Goal: Transaction & Acquisition: Purchase product/service

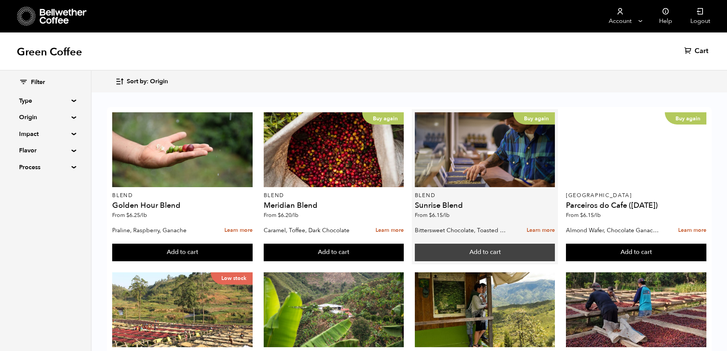
click at [253, 252] on button "Add to cart" at bounding box center [182, 253] width 140 height 18
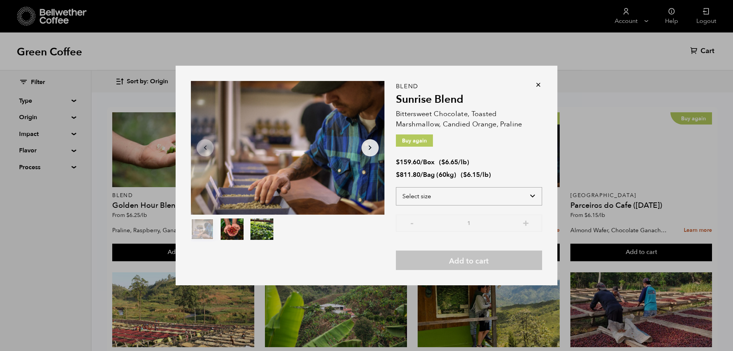
click at [461, 195] on select "Select size Bag (60kg) (132 lbs) Box (24 lbs)" at bounding box center [469, 196] width 146 height 18
select select "bag-3"
click at [396, 187] on select "Select size Bag (60kg) (132 lbs) Box (24 lbs)" at bounding box center [469, 196] width 146 height 18
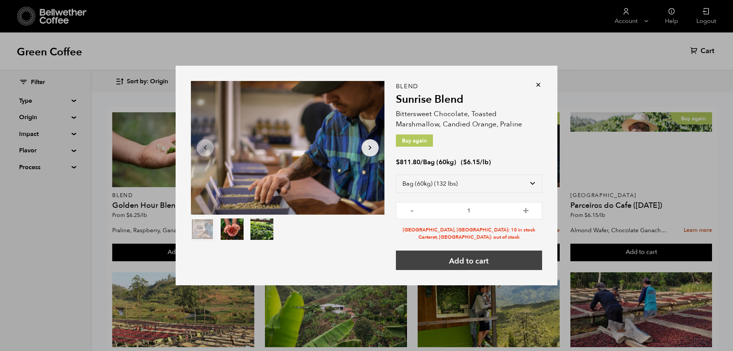
click at [457, 265] on button "Add to cart" at bounding box center [469, 259] width 146 height 19
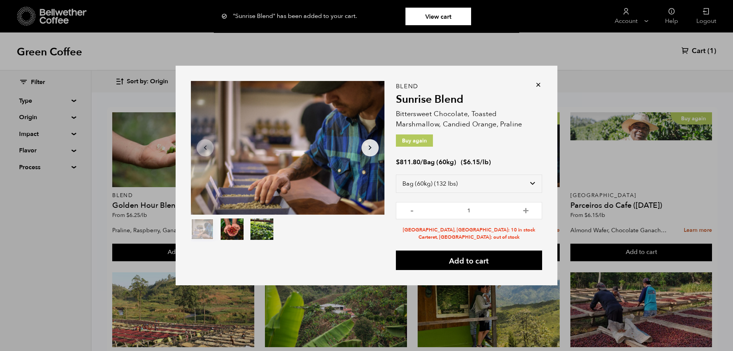
click at [542, 84] on div "Item 1 of 3 Arrow Left Arrow Right item 0 item 1 item 2 Item 1 of 3 "Sunrise Bl…" at bounding box center [367, 176] width 382 height 220
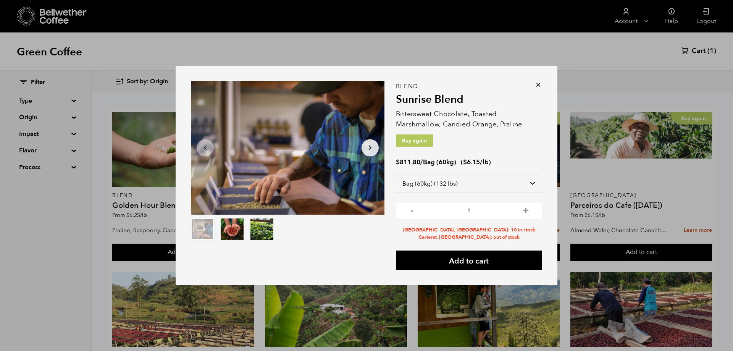
click at [536, 84] on icon at bounding box center [538, 85] width 8 height 8
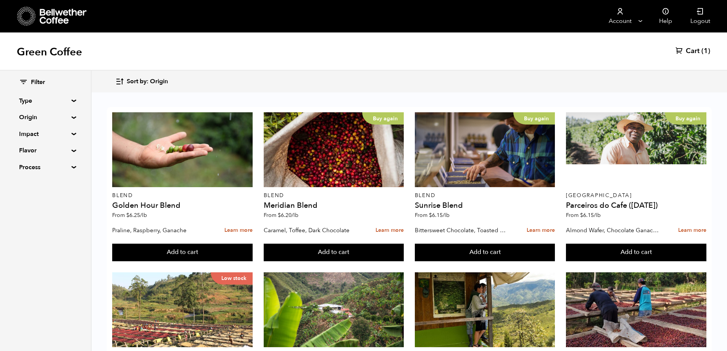
scroll to position [191, 0]
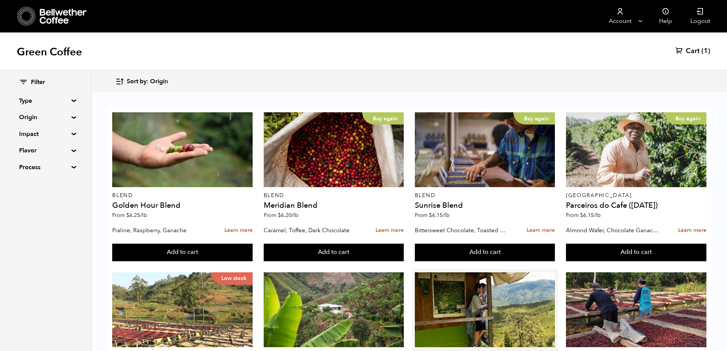
click at [253, 244] on button "Add to cart" at bounding box center [182, 253] width 140 height 18
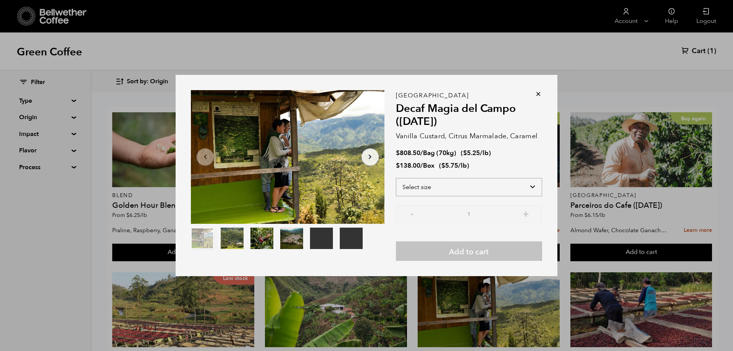
click at [492, 190] on select "Select size Bag (70kg) (154 lbs) Box (24 lbs)" at bounding box center [469, 187] width 146 height 18
select select "box"
click at [396, 178] on select "Select size Bag (70kg) (154 lbs) Box (24 lbs)" at bounding box center [469, 187] width 146 height 18
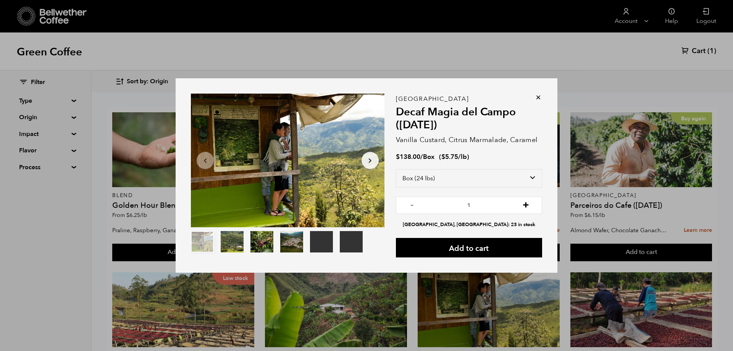
click at [525, 203] on button "+" at bounding box center [526, 204] width 10 height 8
type input "2"
click at [497, 246] on button "Add to cart" at bounding box center [469, 247] width 146 height 19
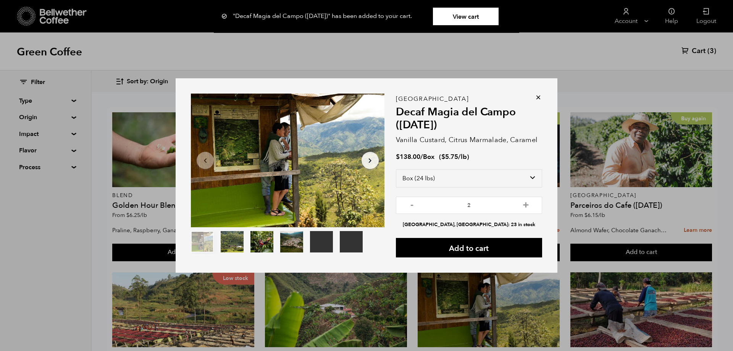
click at [538, 96] on icon at bounding box center [538, 98] width 8 height 8
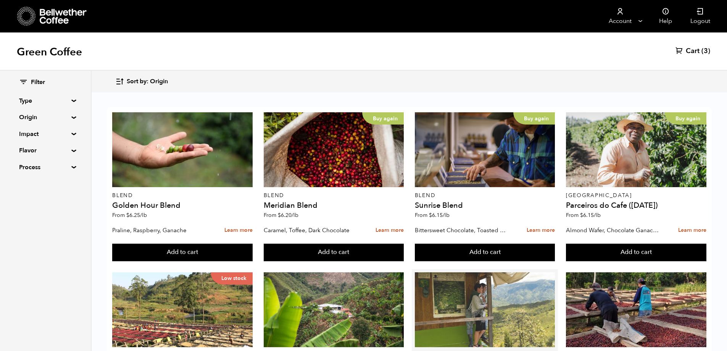
scroll to position [0, 0]
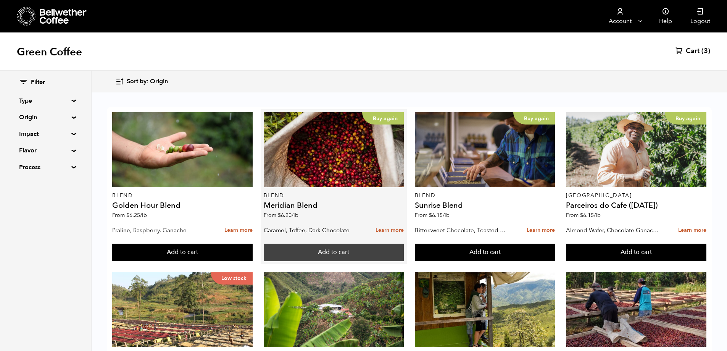
click at [253, 246] on button "Add to cart" at bounding box center [182, 253] width 140 height 18
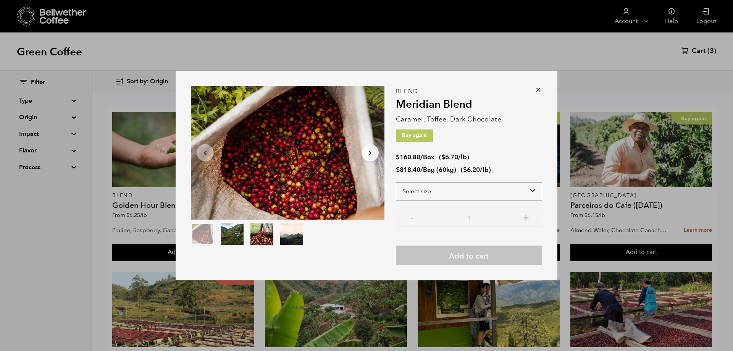
click at [486, 193] on select "Select size Bag (60kg) (132 lbs) Box (24 lbs)" at bounding box center [469, 191] width 146 height 18
select select "bag-3"
click at [396, 182] on select "Select size Bag (60kg) (132 lbs) Box (24 lbs)" at bounding box center [469, 191] width 146 height 18
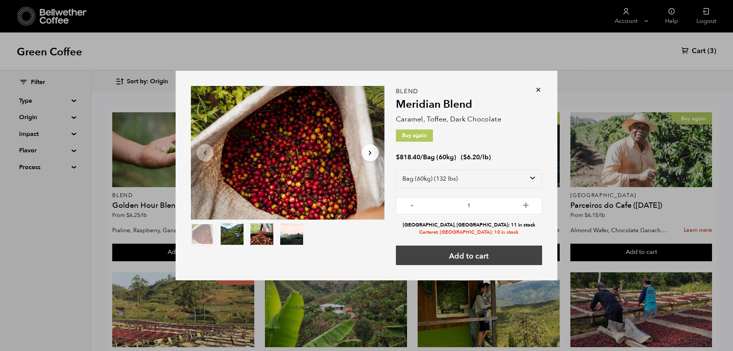
click at [473, 255] on button "Add to cart" at bounding box center [469, 254] width 146 height 19
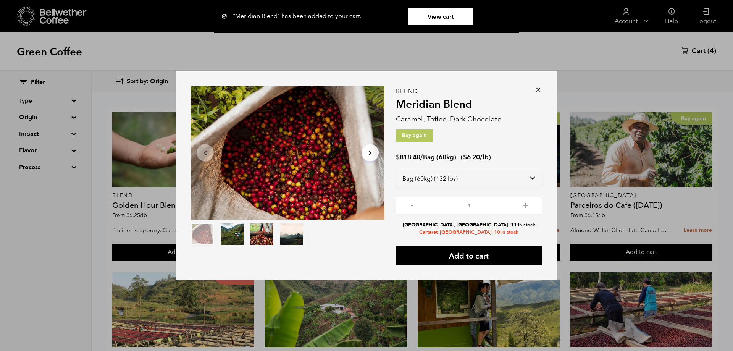
click at [539, 87] on icon at bounding box center [538, 90] width 8 height 8
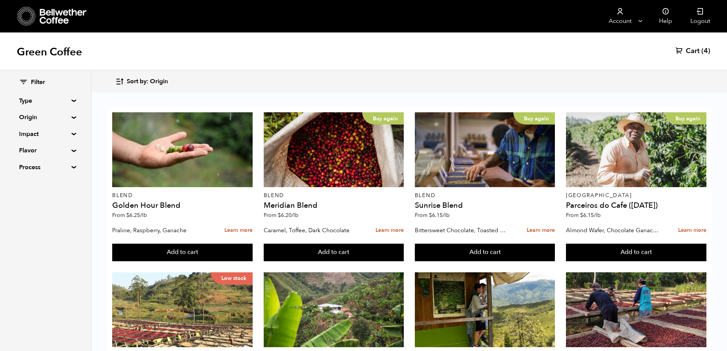
scroll to position [458, 0]
click at [253, 261] on button "Add to cart" at bounding box center [182, 253] width 140 height 18
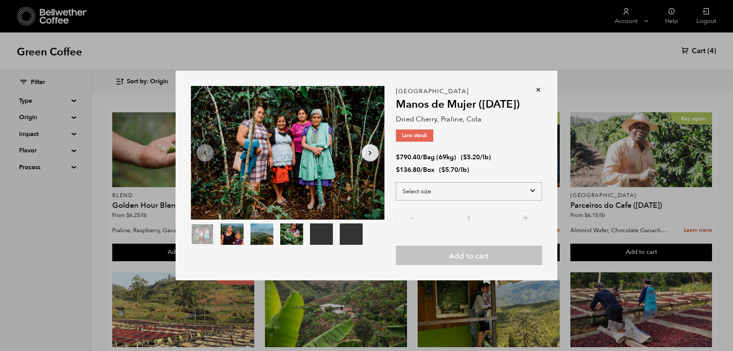
click at [421, 189] on select "Select size Bag (69kg) (152 lbs) Box (24 lbs)" at bounding box center [469, 191] width 146 height 18
select select "bag-2"
click at [396, 182] on select "Select size Bag (69kg) (152 lbs) Box (24 lbs)" at bounding box center [469, 191] width 146 height 18
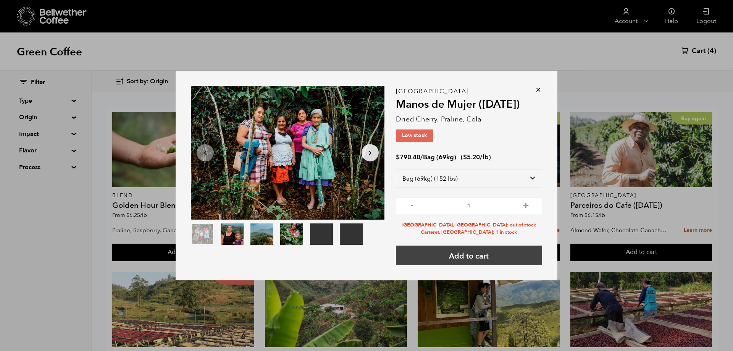
click at [413, 253] on button "Add to cart" at bounding box center [469, 254] width 146 height 19
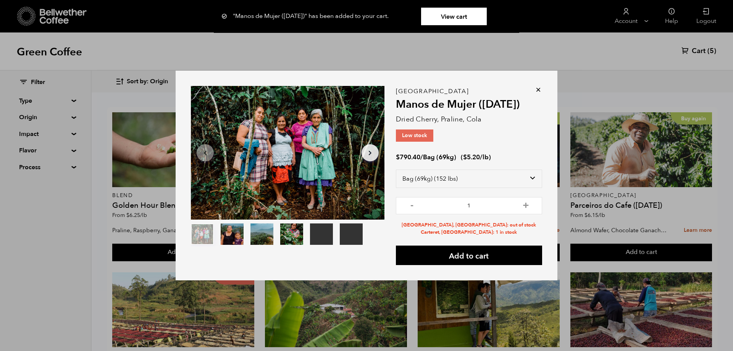
click at [537, 90] on icon at bounding box center [538, 90] width 8 height 8
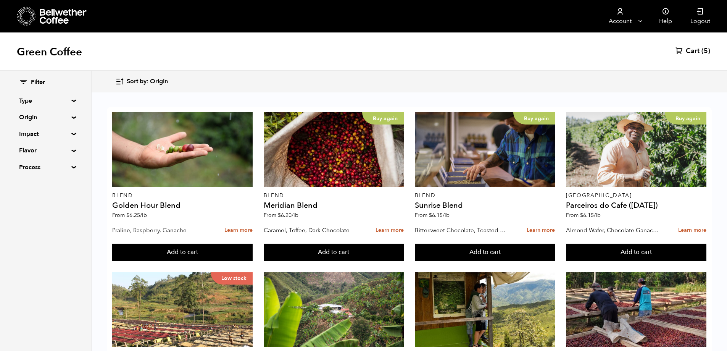
click at [694, 52] on span "Cart" at bounding box center [693, 51] width 14 height 9
